Goal: Task Accomplishment & Management: Manage account settings

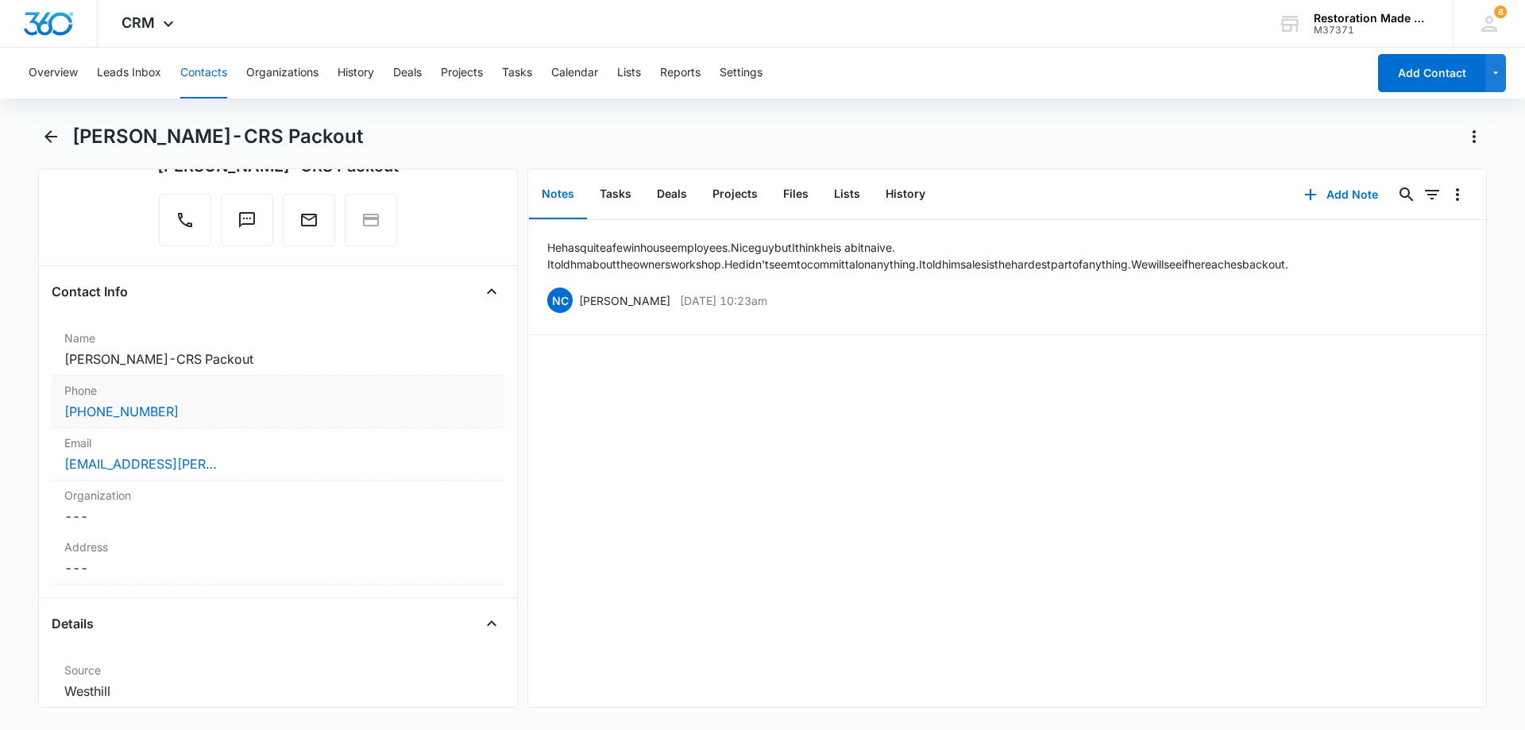
scroll to position [159, 0]
click at [291, 474] on div "Email Cancel Save Changes [EMAIL_ADDRESS][PERSON_NAME][DOMAIN_NAME]" at bounding box center [278, 453] width 453 height 52
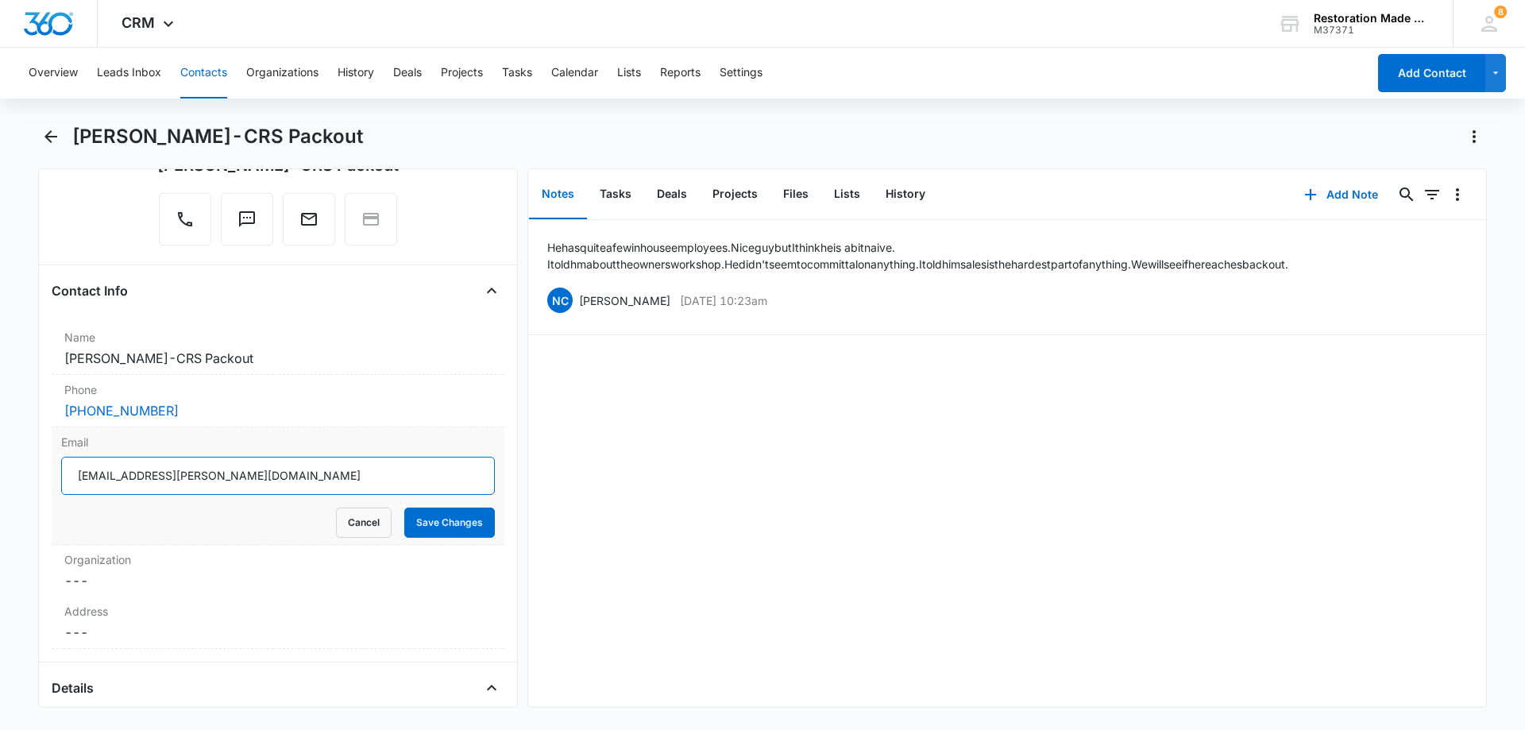
drag, startPoint x: 244, startPoint y: 474, endPoint x: 62, endPoint y: 480, distance: 182.0
click at [61, 480] on input "[EMAIL_ADDRESS][PERSON_NAME][DOMAIN_NAME]" at bounding box center [278, 476] width 434 height 38
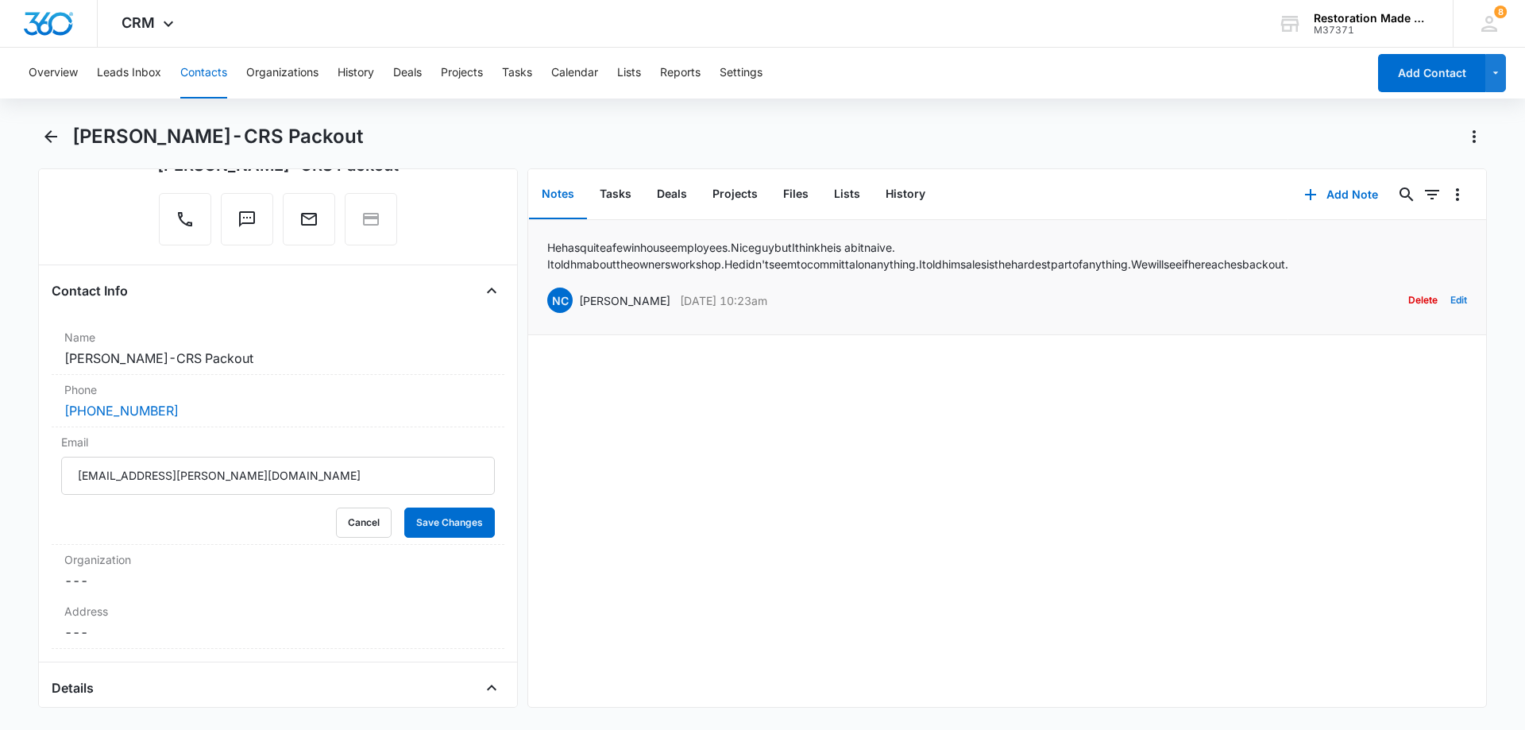
click at [1450, 299] on button "Edit" at bounding box center [1458, 300] width 17 height 30
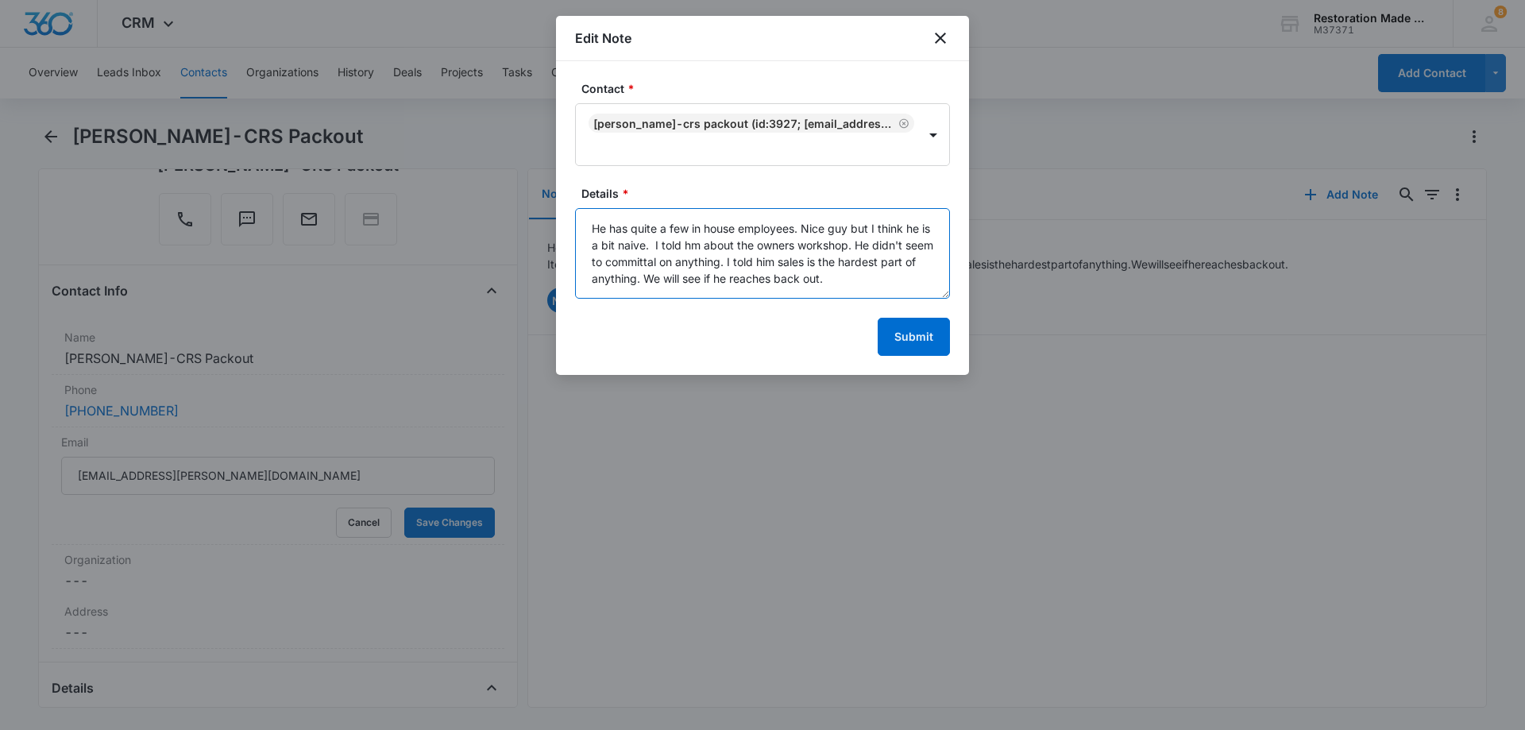
click at [875, 279] on textarea "He has quite a few in house employees. Nice guy but I think he is a bit naive. …" at bounding box center [762, 253] width 375 height 91
paste textarea "Brig: Thanks for sharing more about your company, it's always great to meet new…"
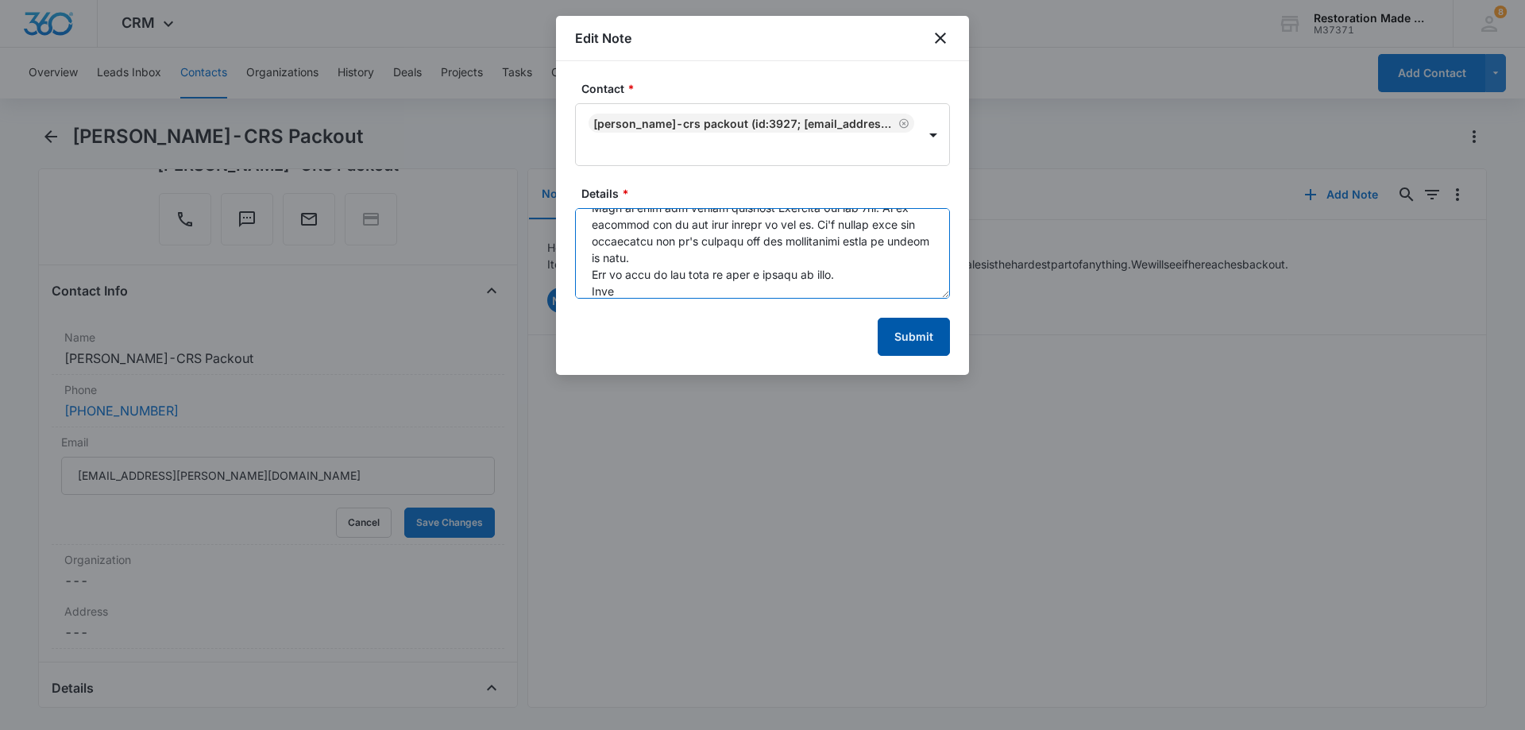
type textarea "Lo ips dolor s ame co adipi elitseddo. Eius tem inc U labor et do m ali enima. …"
click at [931, 337] on button "Submit" at bounding box center [914, 337] width 72 height 38
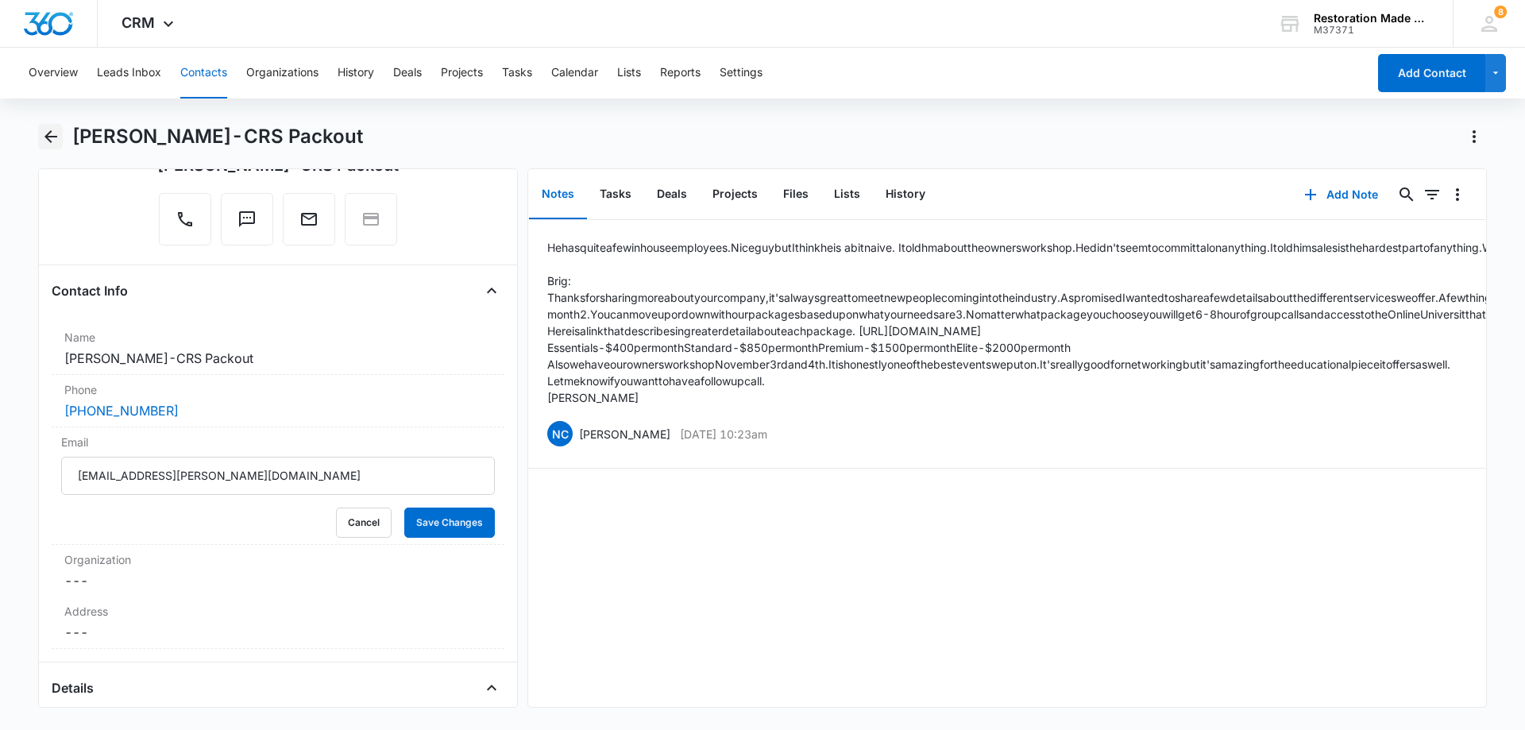
click at [50, 138] on icon "Back" at bounding box center [50, 136] width 19 height 19
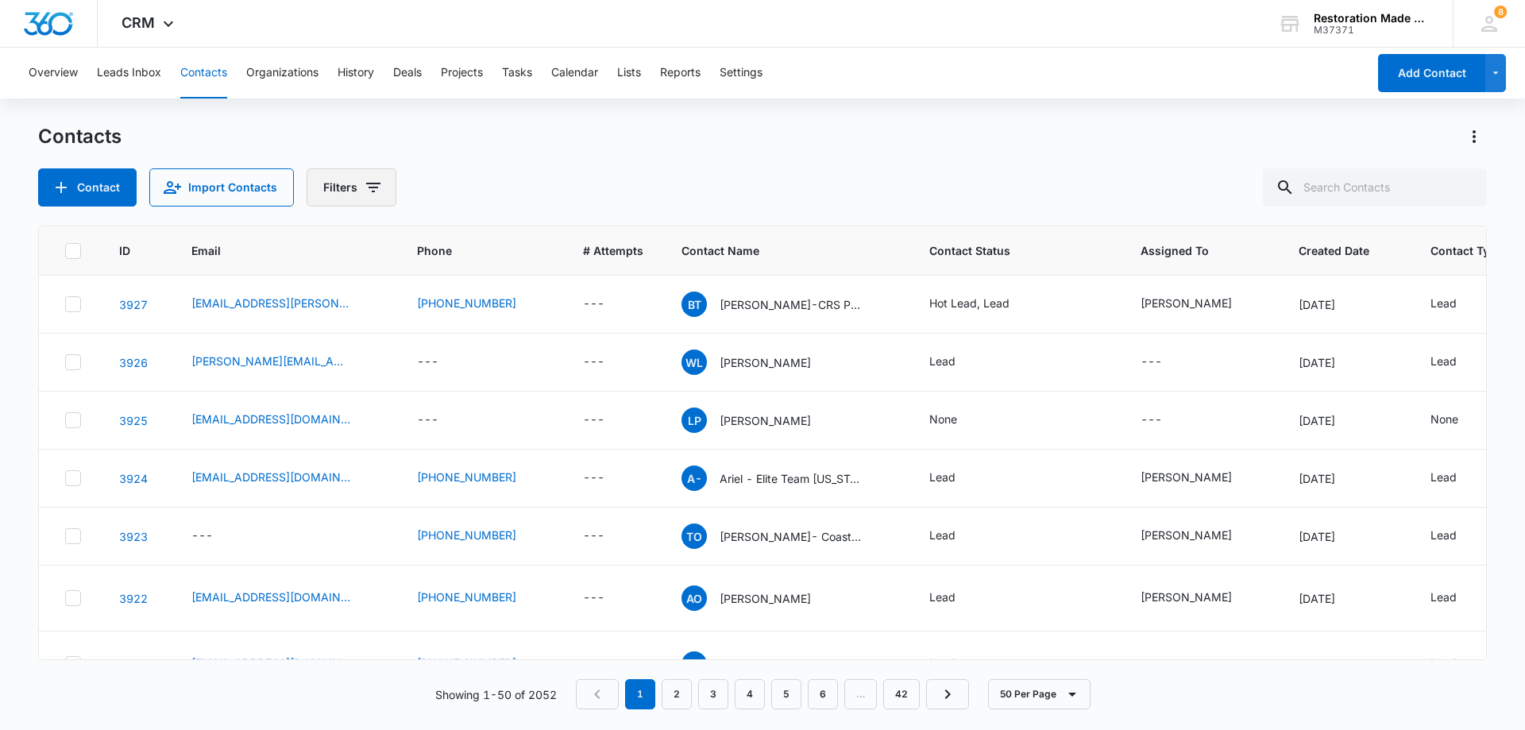
click at [368, 189] on icon "Filters" at bounding box center [373, 187] width 19 height 19
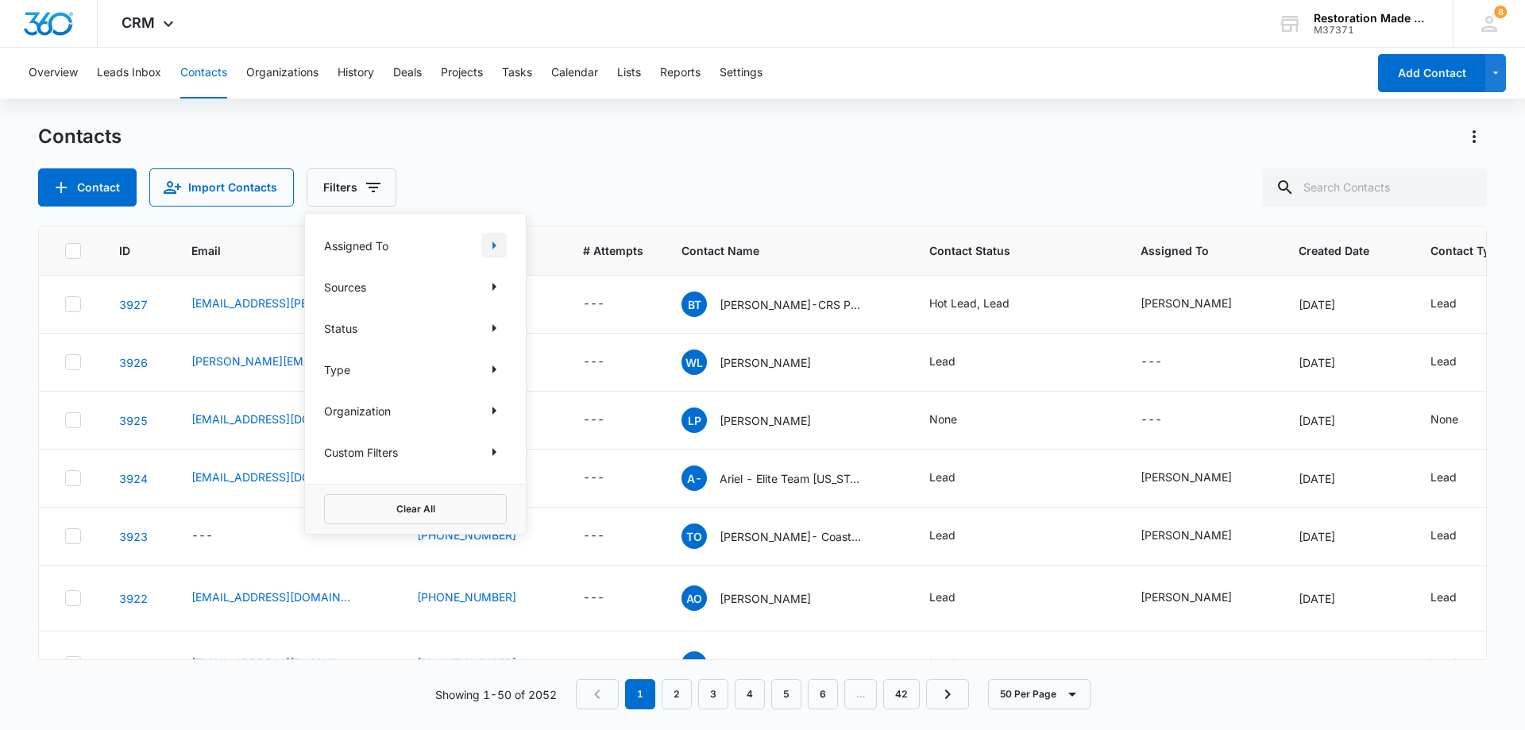
click at [494, 245] on icon "Show Assigned To filters" at bounding box center [494, 245] width 4 height 8
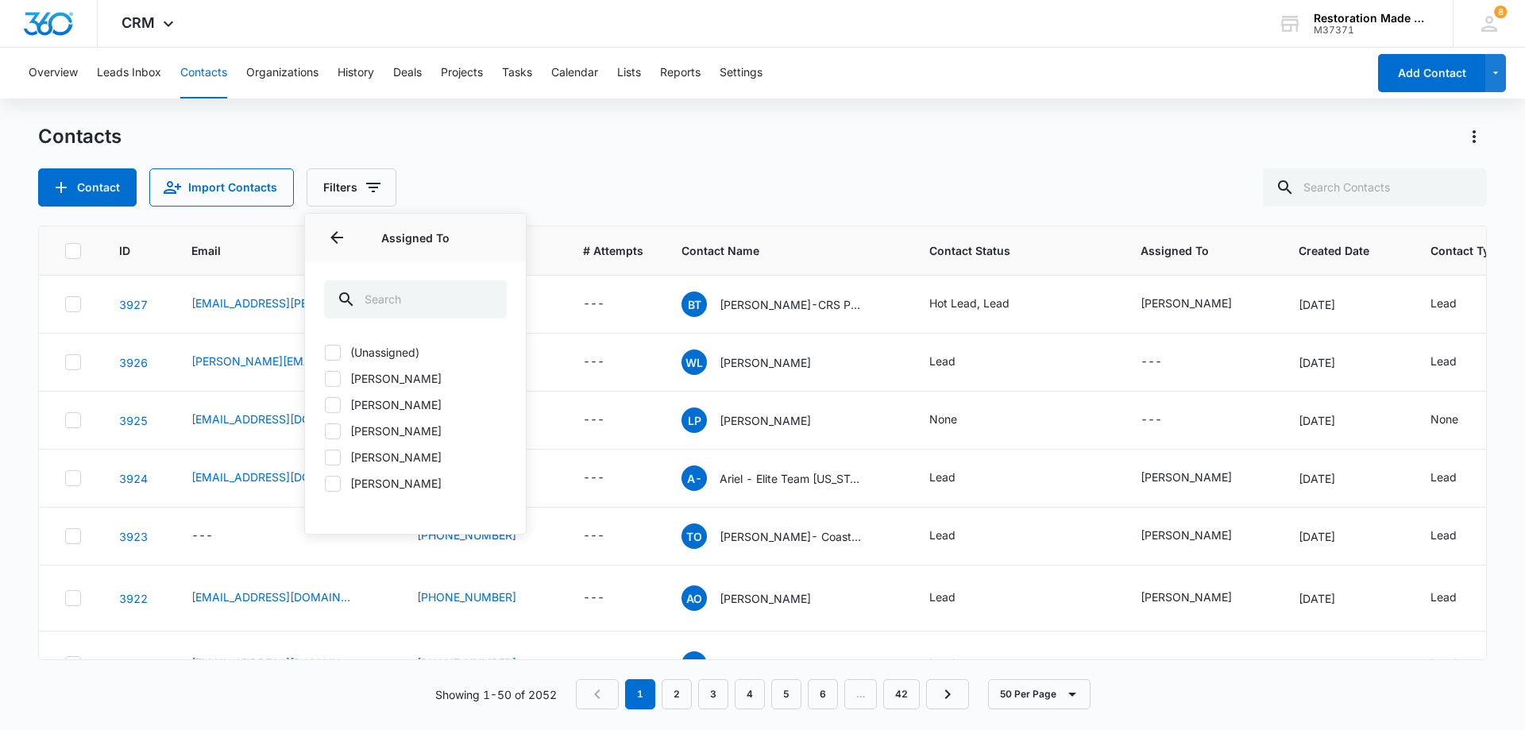
click at [366, 407] on label "[PERSON_NAME]" at bounding box center [415, 404] width 183 height 17
click at [325, 405] on input "[PERSON_NAME]" at bounding box center [324, 404] width 1 height 1
checkbox input "true"
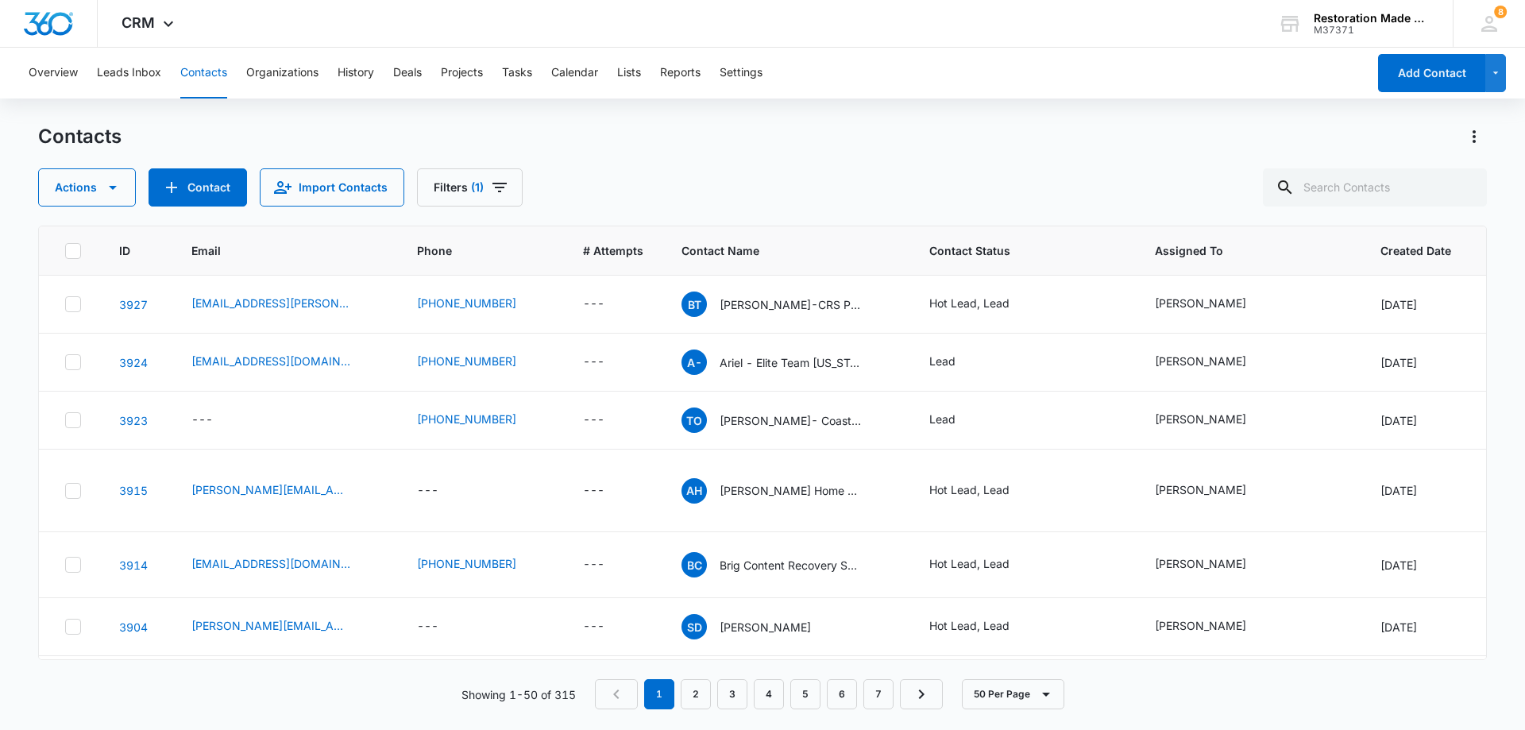
click at [779, 170] on div "Actions Contact Import Contacts Filters (1)" at bounding box center [762, 187] width 1449 height 38
click at [496, 186] on icon "Filters" at bounding box center [499, 187] width 19 height 19
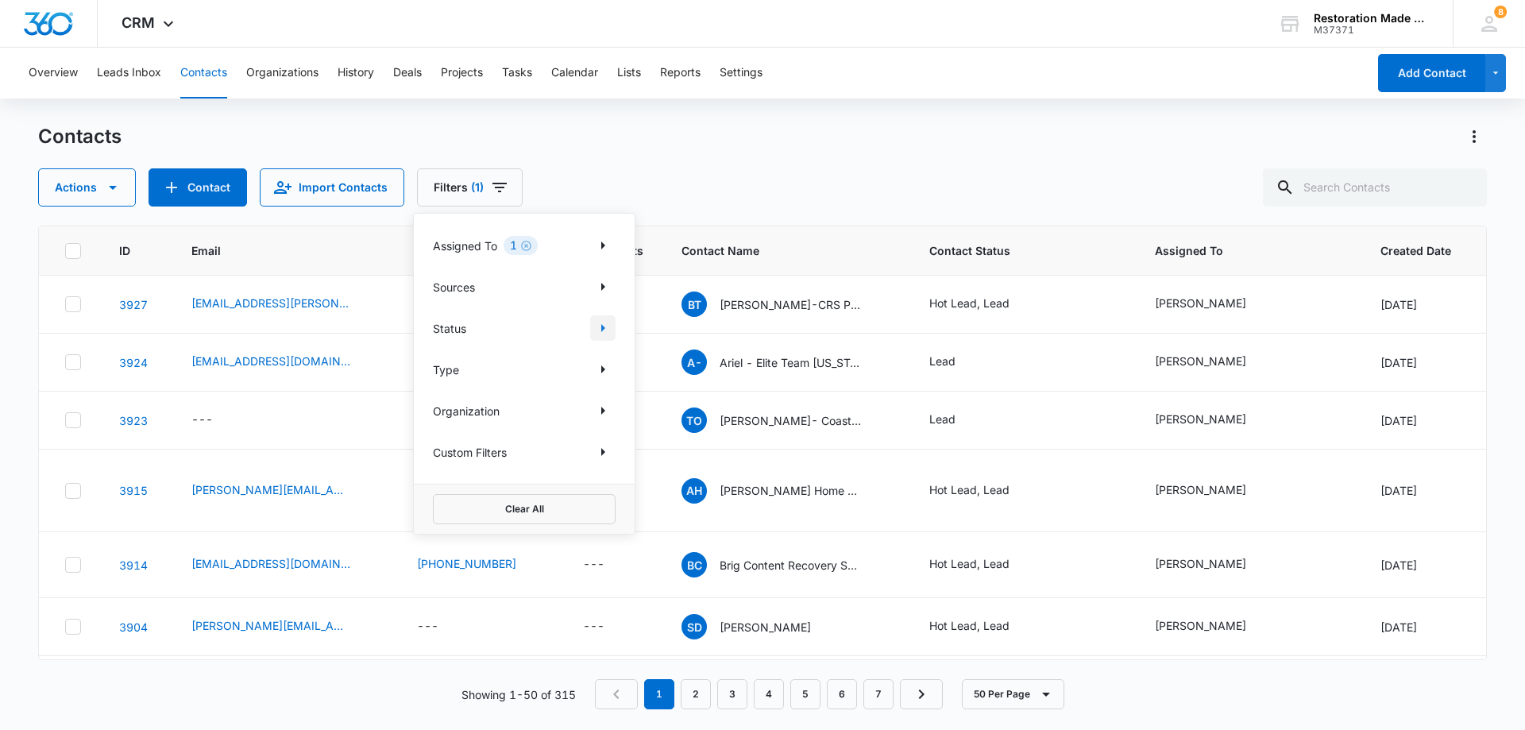
click at [601, 330] on icon "Show Status filters" at bounding box center [603, 328] width 4 height 8
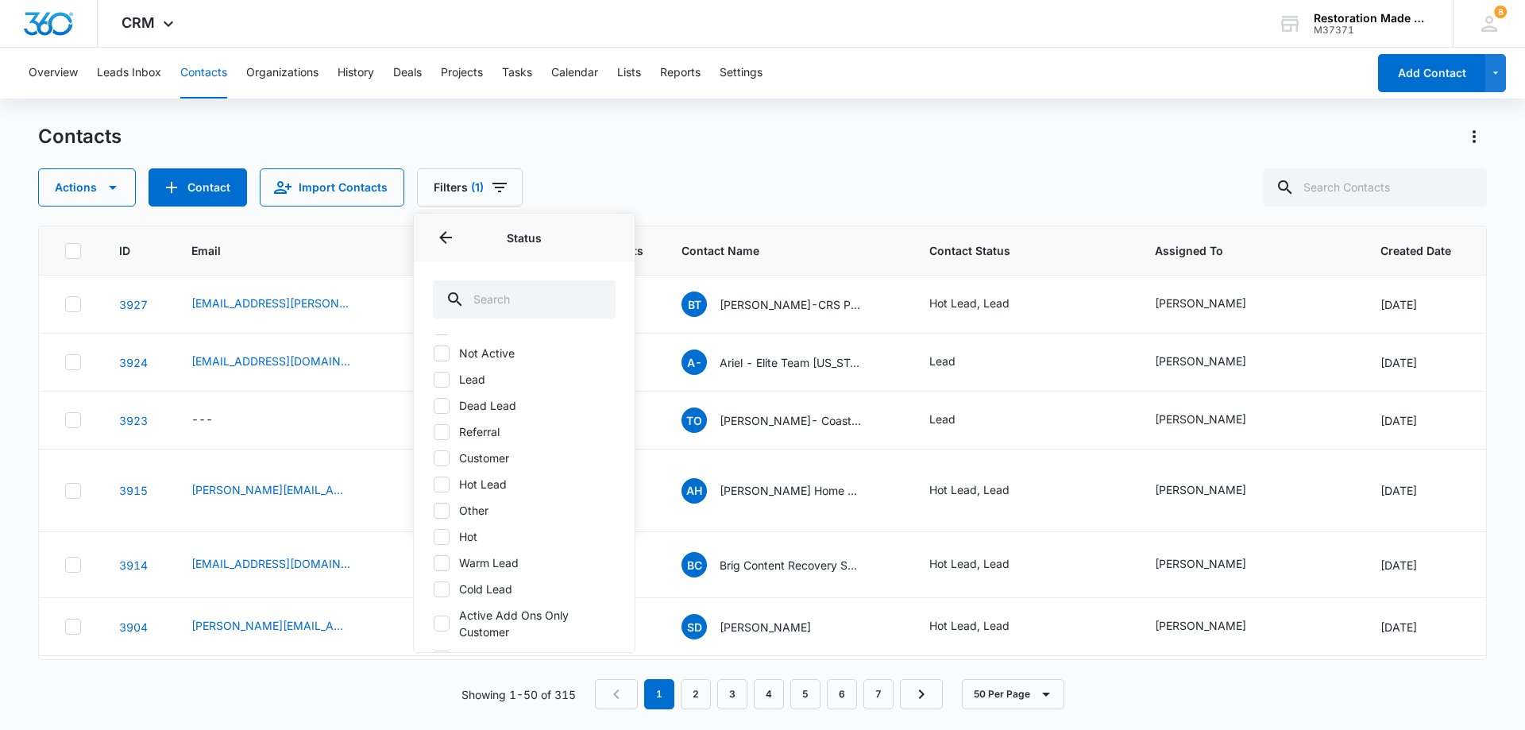
scroll to position [79, 0]
click at [489, 465] on label "Hot Lead" at bounding box center [524, 456] width 183 height 17
click at [434, 457] on input "Hot Lead" at bounding box center [433, 456] width 1 height 1
checkbox input "true"
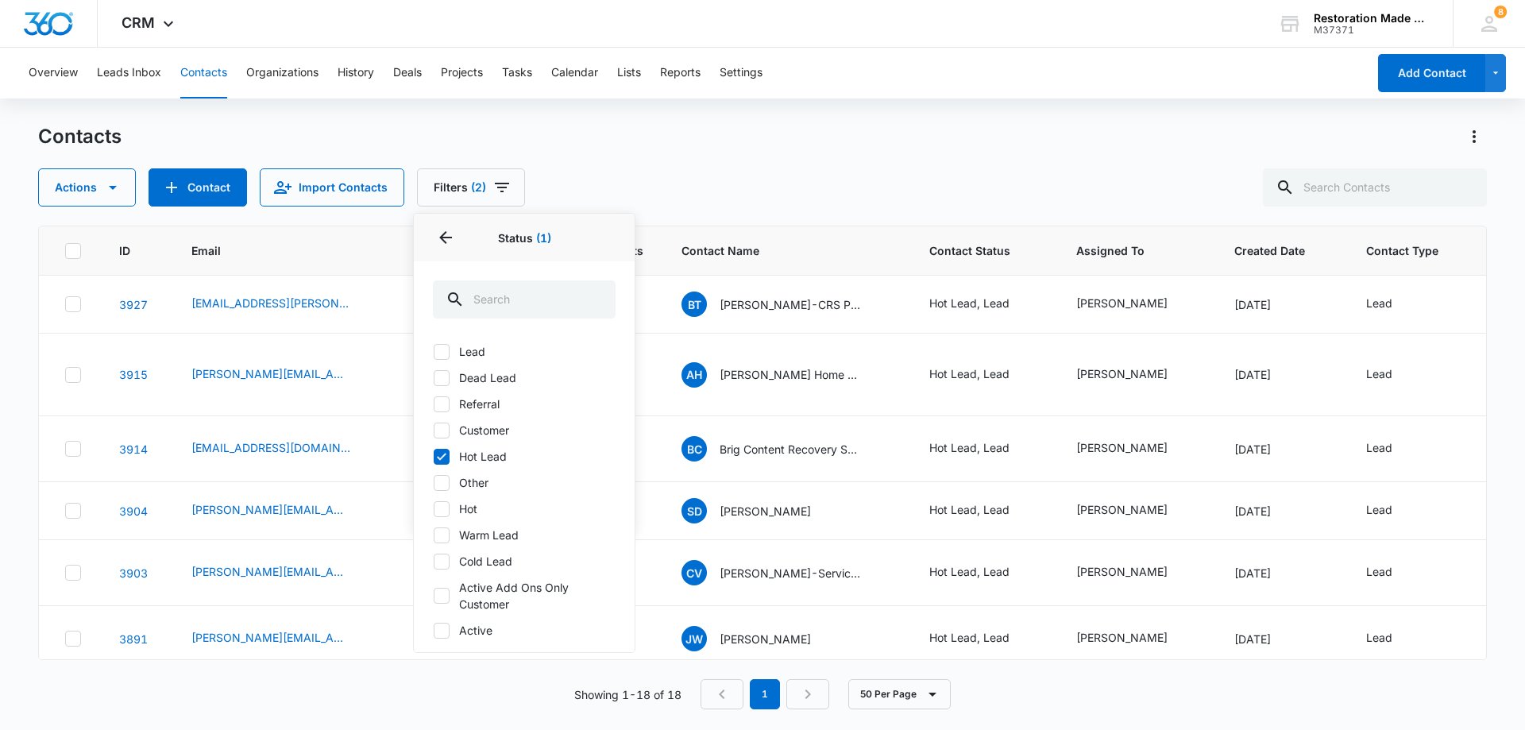
click at [749, 128] on div "Contacts" at bounding box center [762, 136] width 1449 height 25
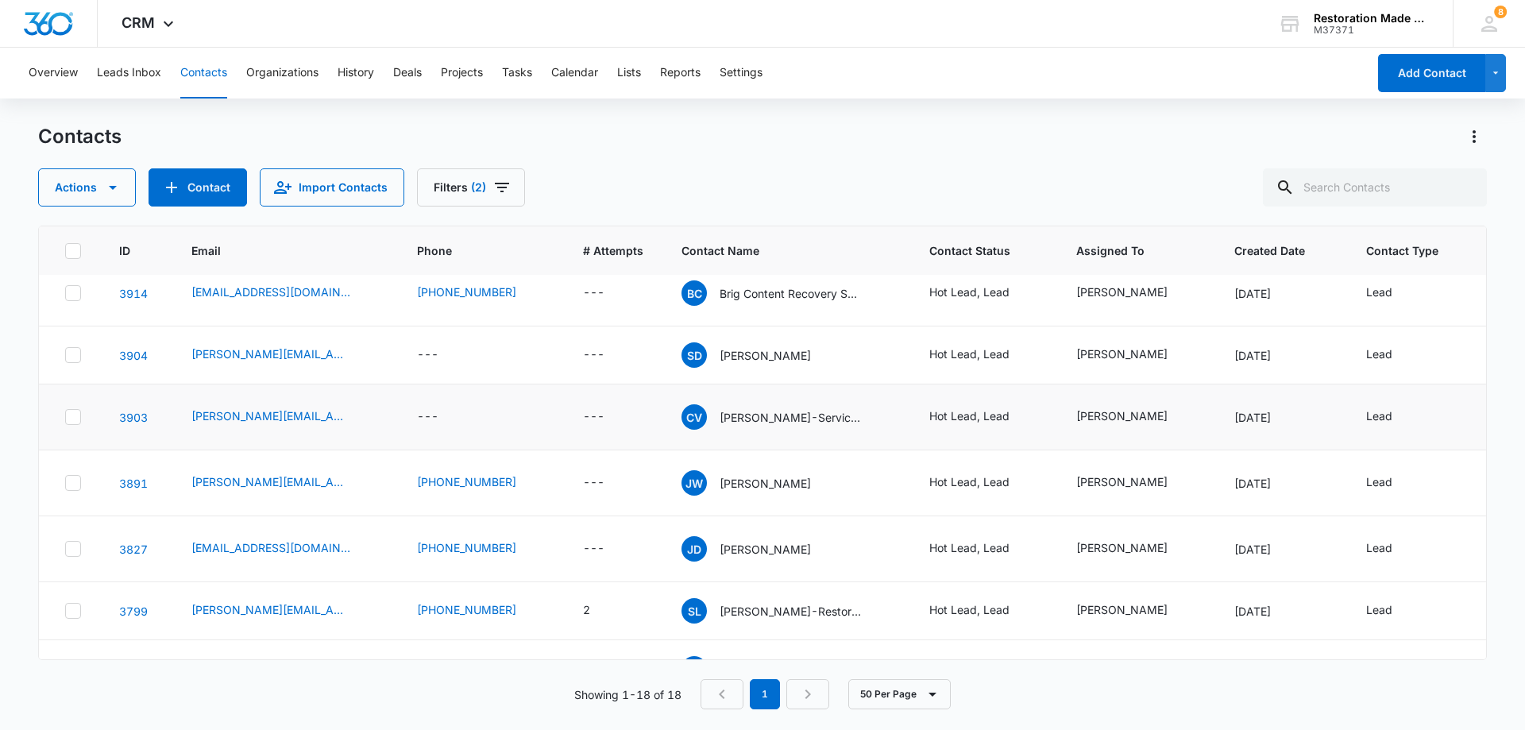
scroll to position [159, 0]
